Goal: Task Accomplishment & Management: Manage account settings

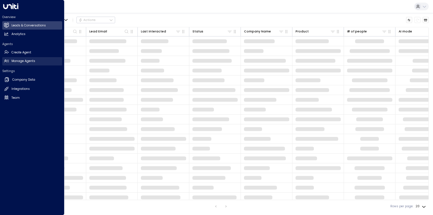
click at [26, 62] on h2 "Manage Agents" at bounding box center [23, 61] width 24 height 5
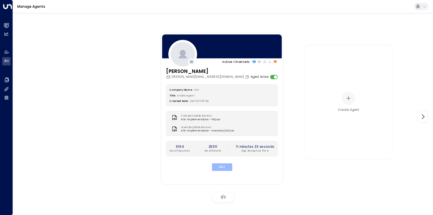
click at [218, 170] on button "Edit" at bounding box center [222, 166] width 20 height 7
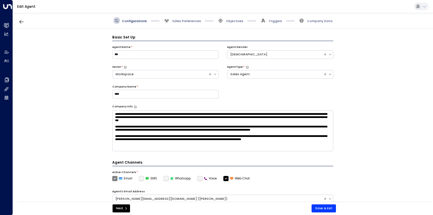
click at [322, 24] on div "Configurations Sales Preferences Objectives Triggers Company Data" at bounding box center [223, 20] width 420 height 15
click at [320, 22] on span "Company Data" at bounding box center [319, 21] width 25 height 4
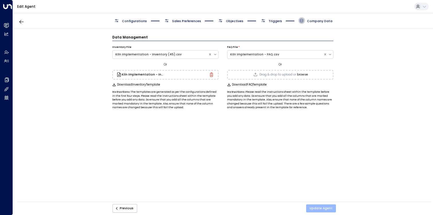
click at [319, 209] on button "Update Agent" at bounding box center [321, 208] width 30 height 8
